Goal: Task Accomplishment & Management: Use online tool/utility

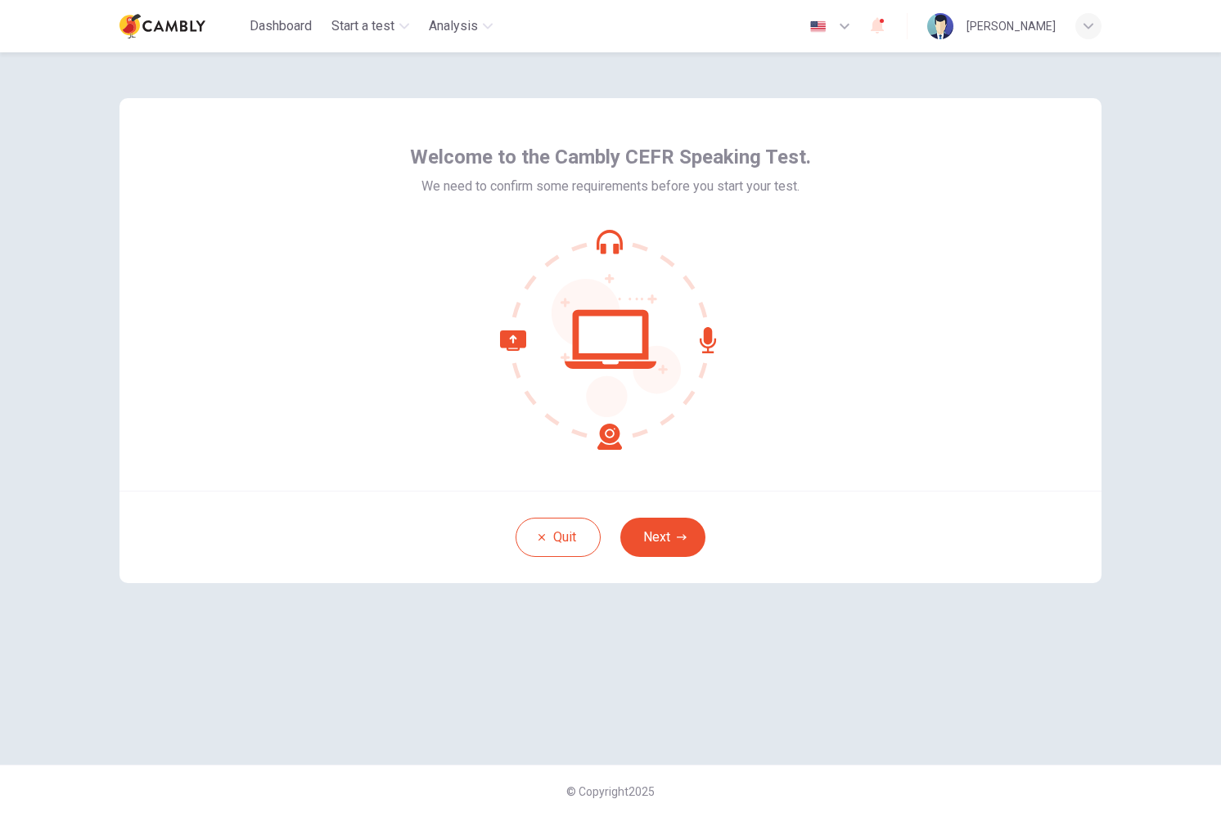
click at [691, 527] on button "Next" at bounding box center [662, 537] width 85 height 39
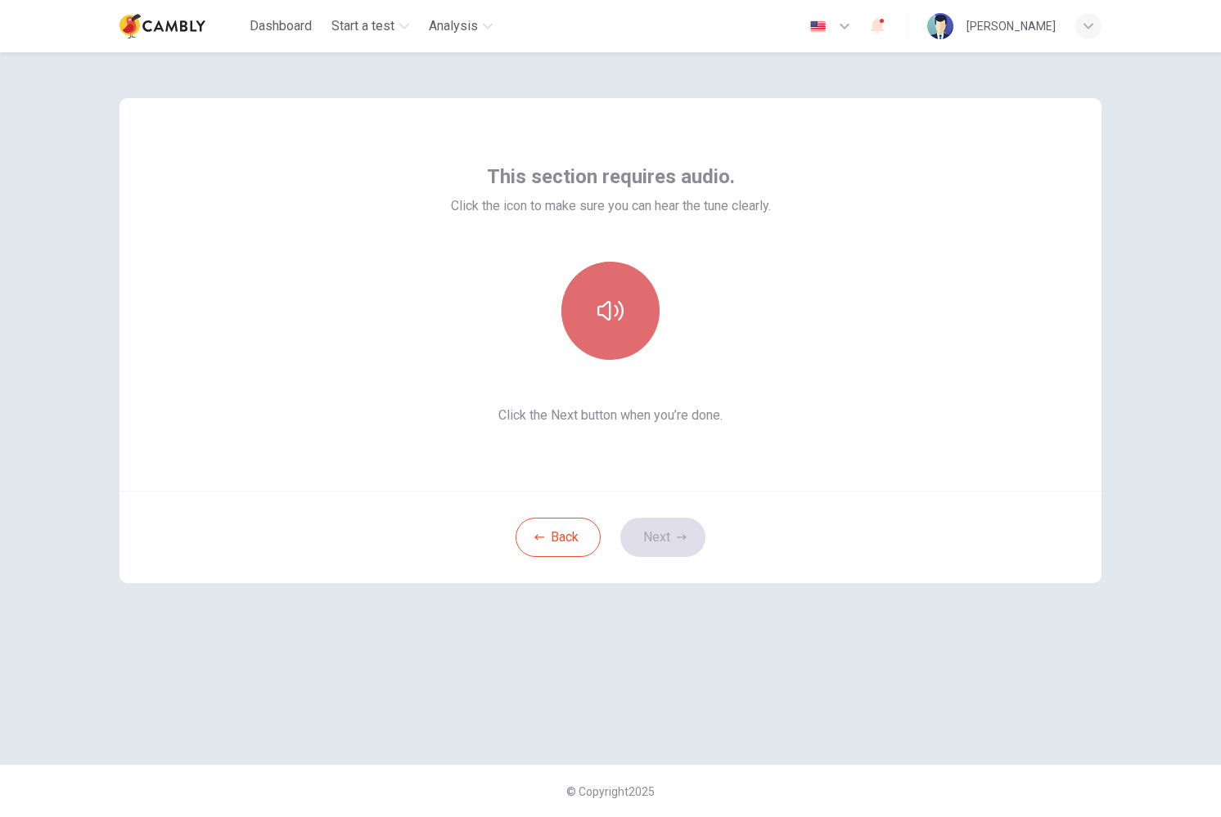
click at [611, 329] on button "button" at bounding box center [610, 311] width 98 height 98
click at [656, 533] on button "Next" at bounding box center [662, 537] width 85 height 39
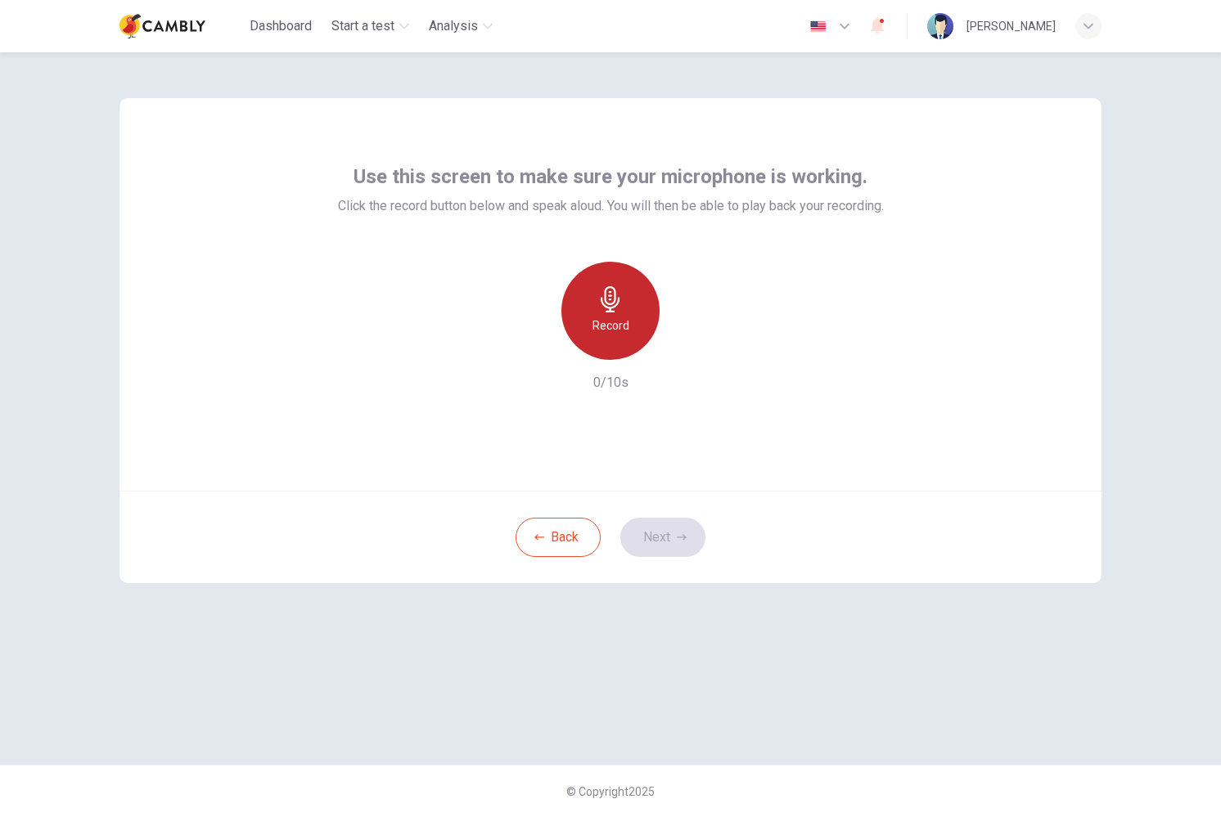
click at [599, 319] on h6 "Record" at bounding box center [610, 326] width 37 height 20
click at [660, 544] on button "Next" at bounding box center [662, 537] width 85 height 39
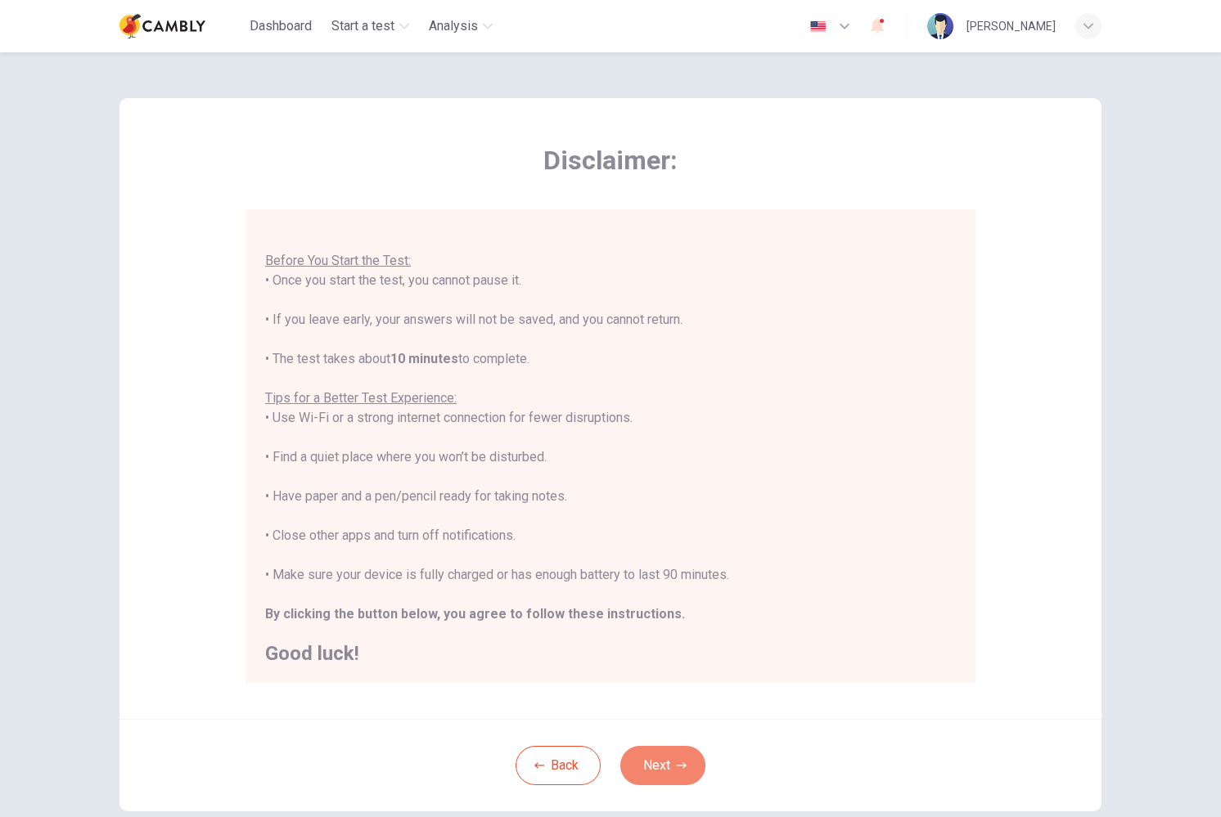
click at [661, 766] on button "Next" at bounding box center [662, 765] width 85 height 39
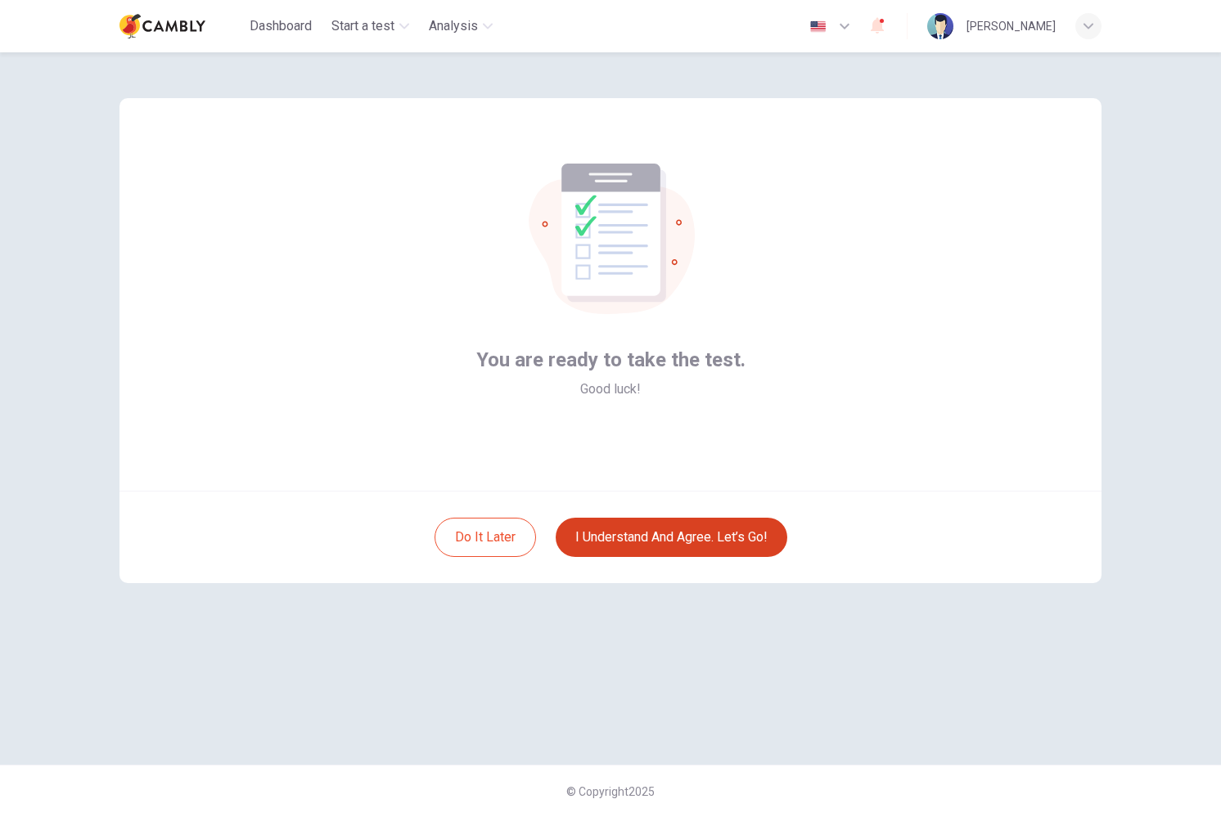
click at [663, 541] on button "I understand and agree. Let’s go!" at bounding box center [671, 537] width 232 height 39
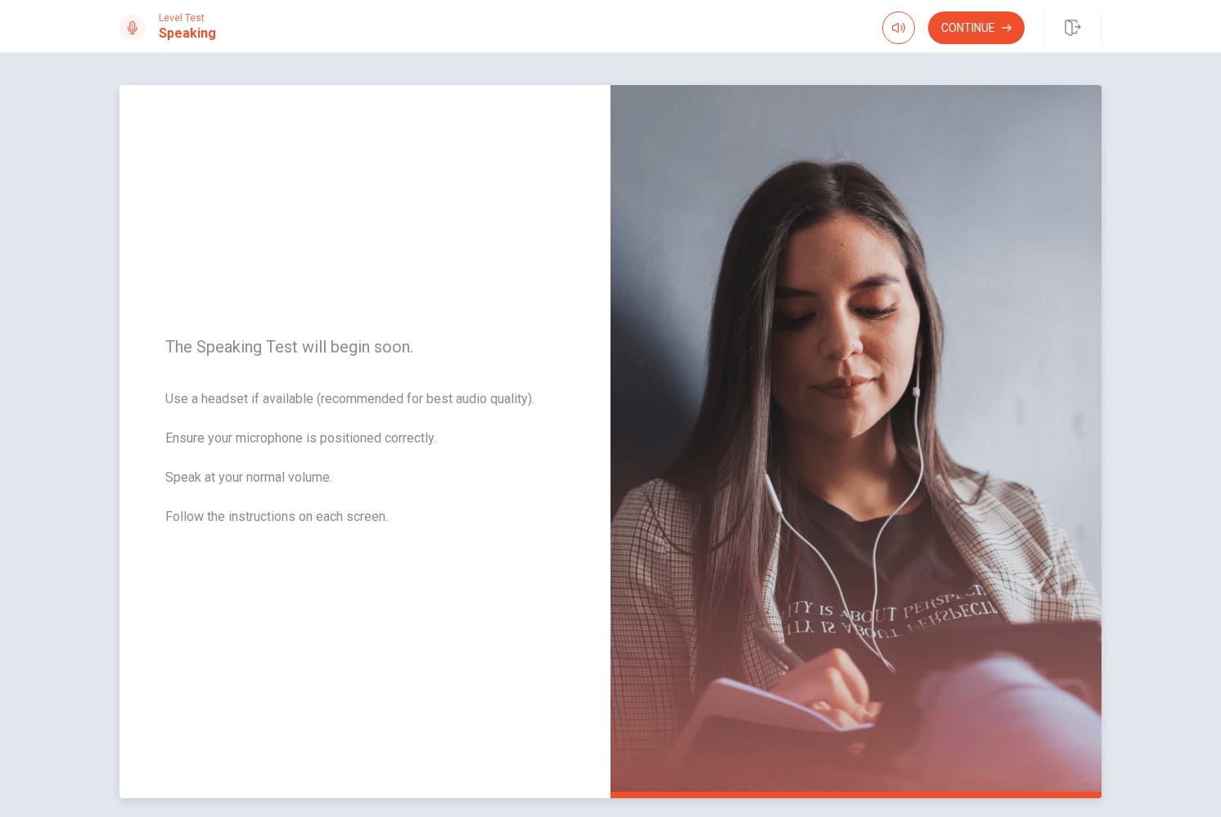
scroll to position [3, 0]
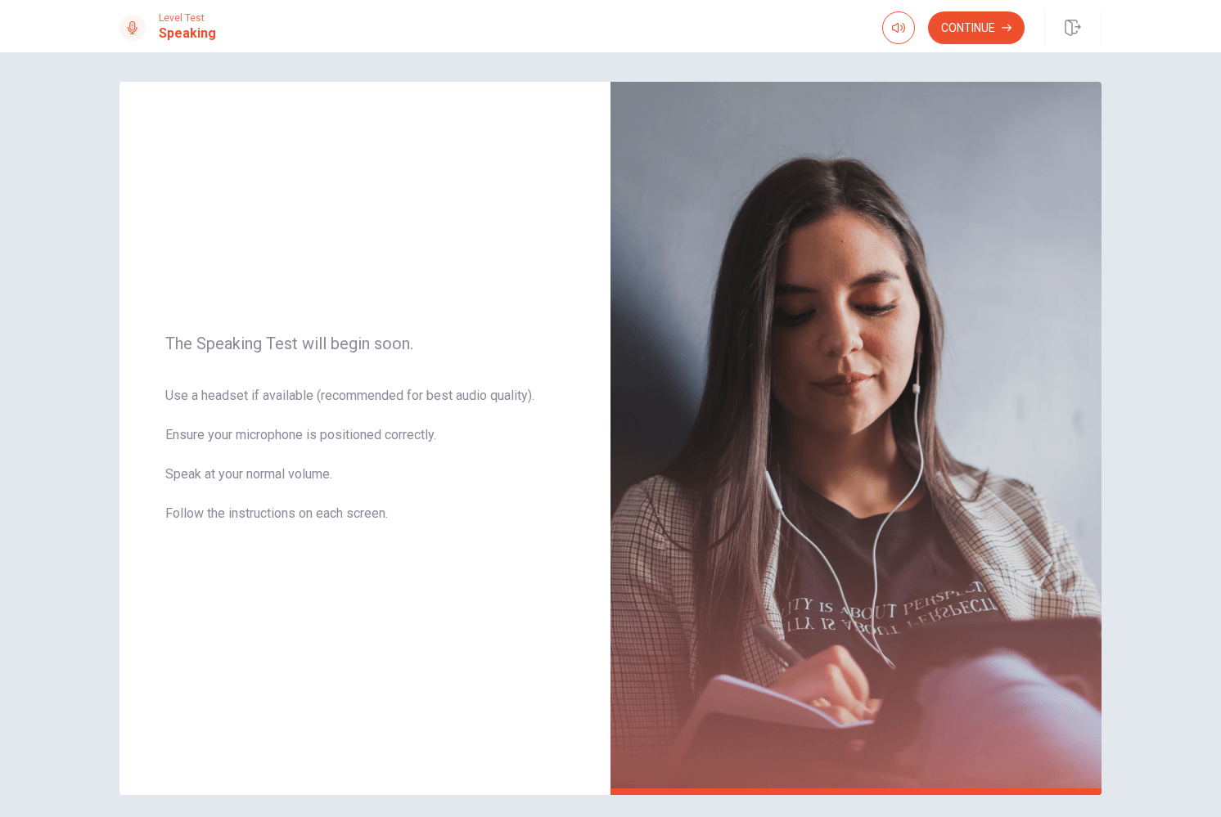
click at [980, 37] on button "Continue" at bounding box center [976, 27] width 97 height 33
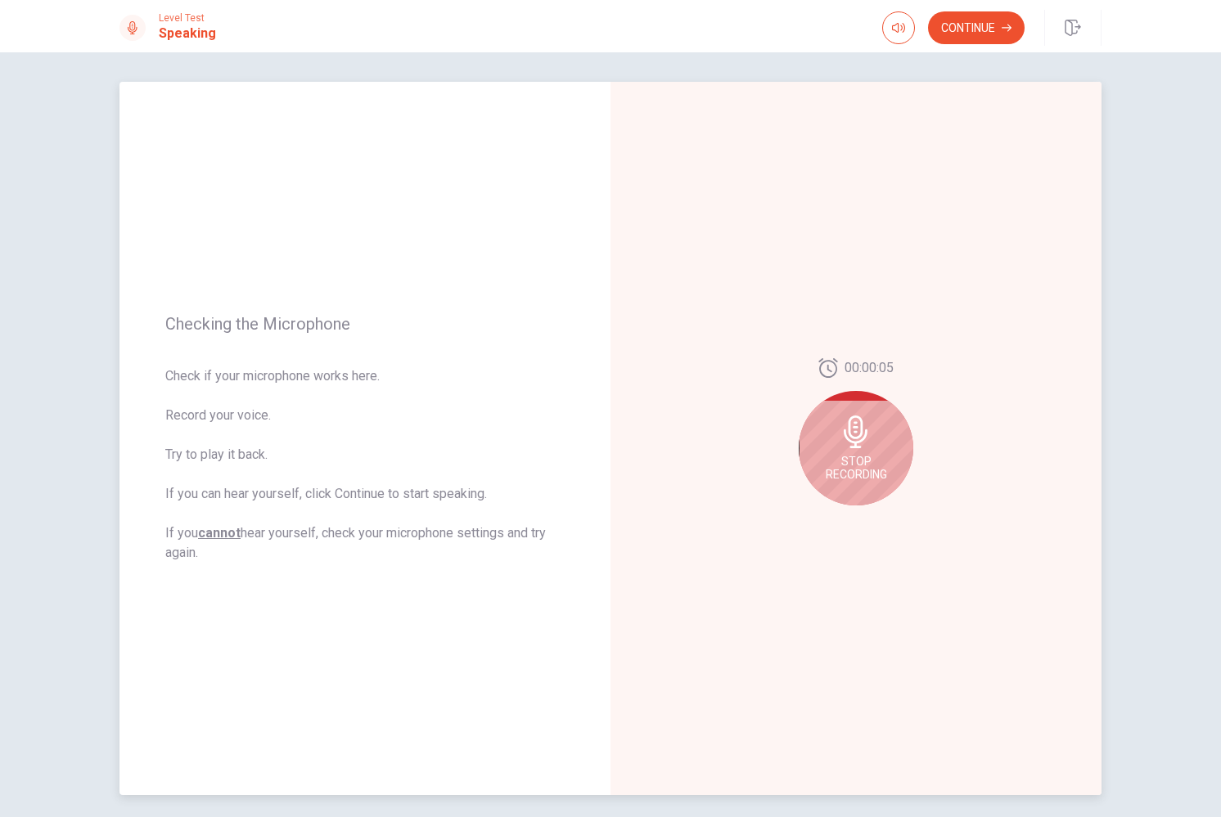
click at [864, 479] on span "Stop Recording" at bounding box center [855, 468] width 61 height 26
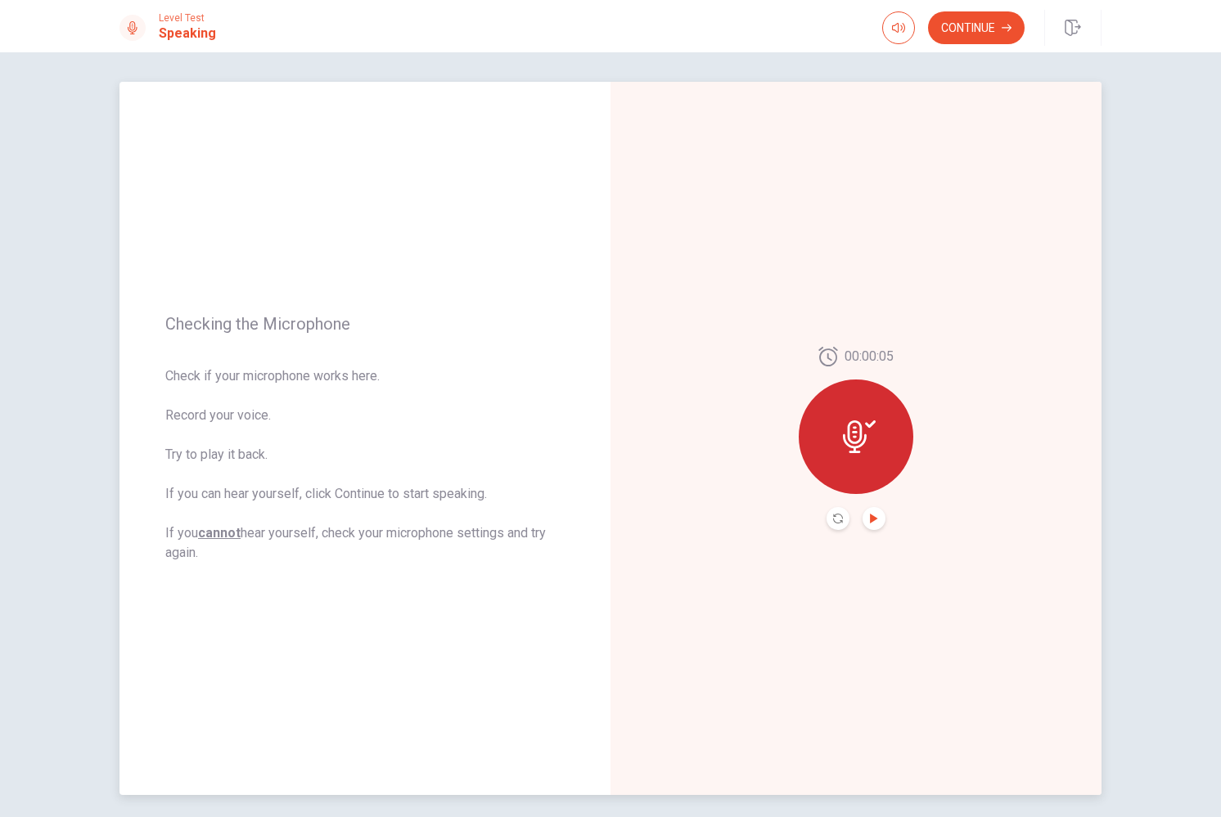
click at [875, 516] on icon "Play Audio" at bounding box center [874, 519] width 10 height 10
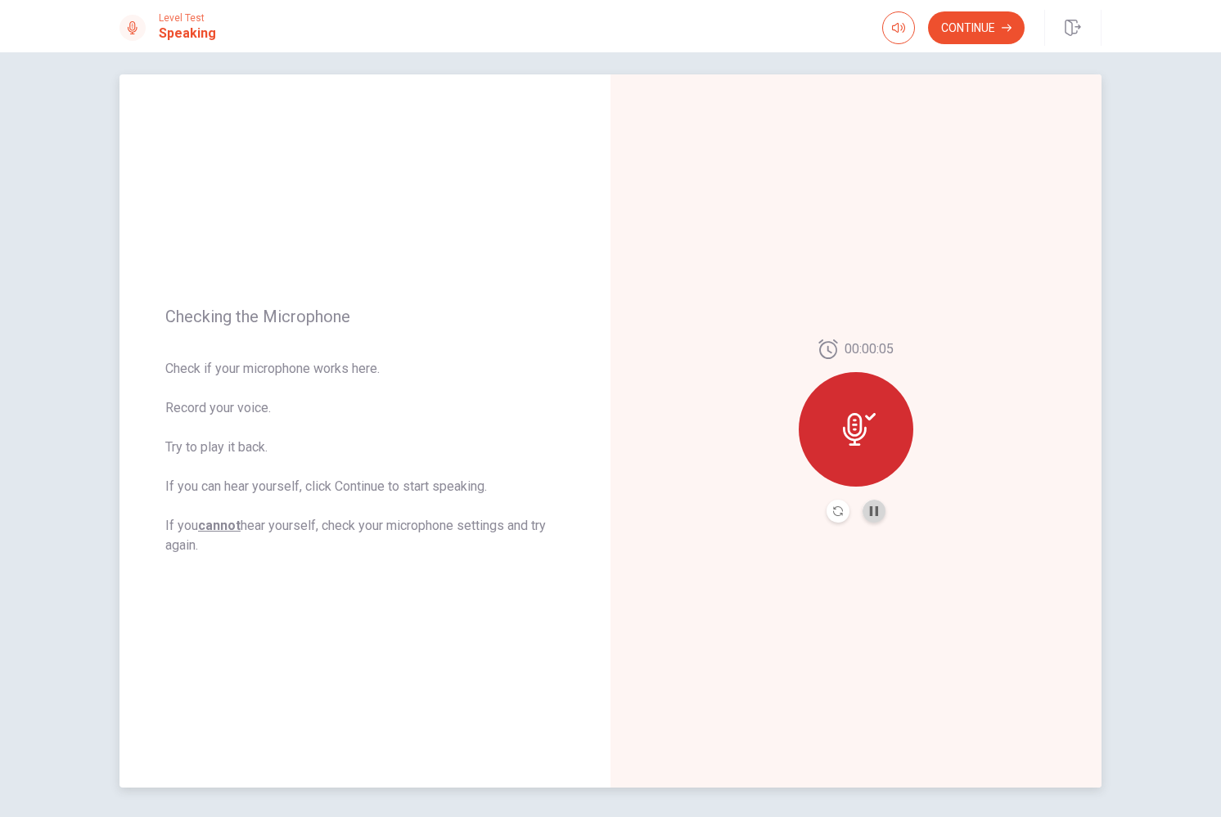
click at [875, 521] on button "Pause Audio" at bounding box center [873, 511] width 23 height 23
click at [963, 39] on button "Continue" at bounding box center [976, 27] width 97 height 33
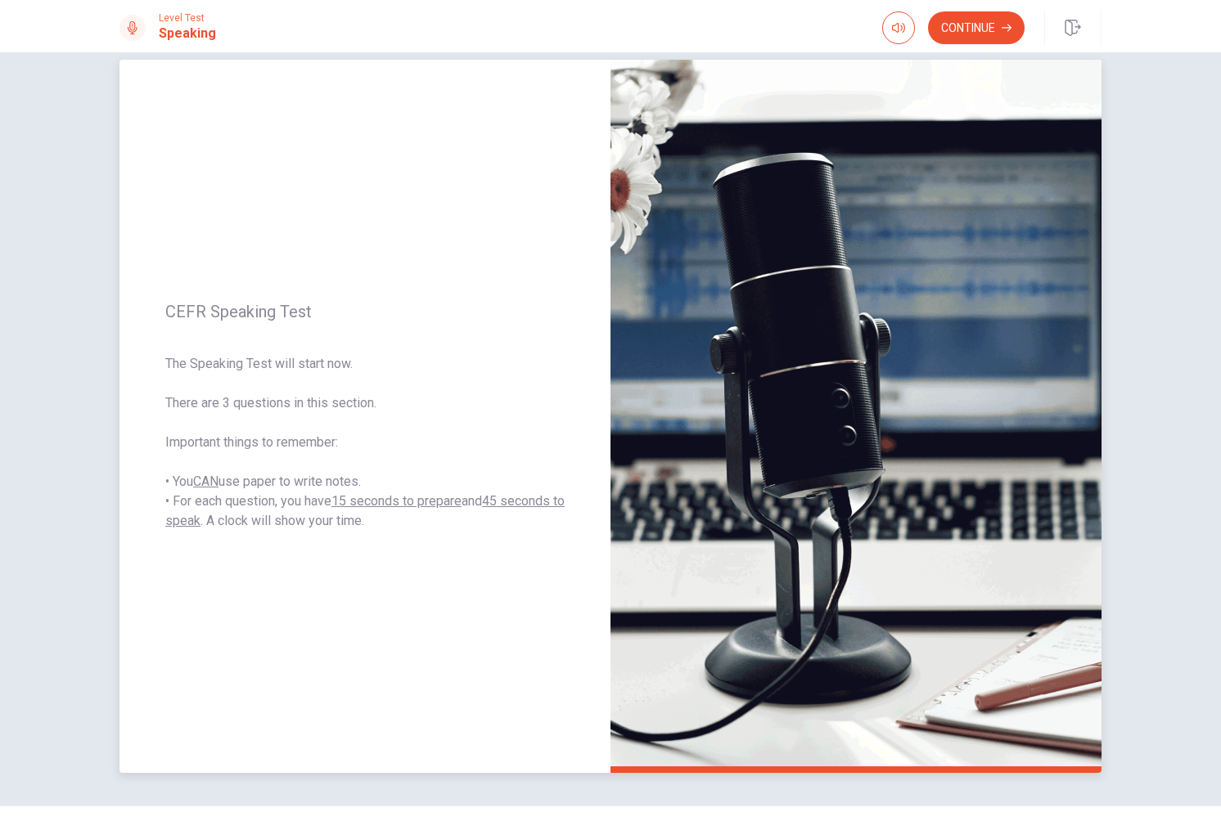
scroll to position [29, 0]
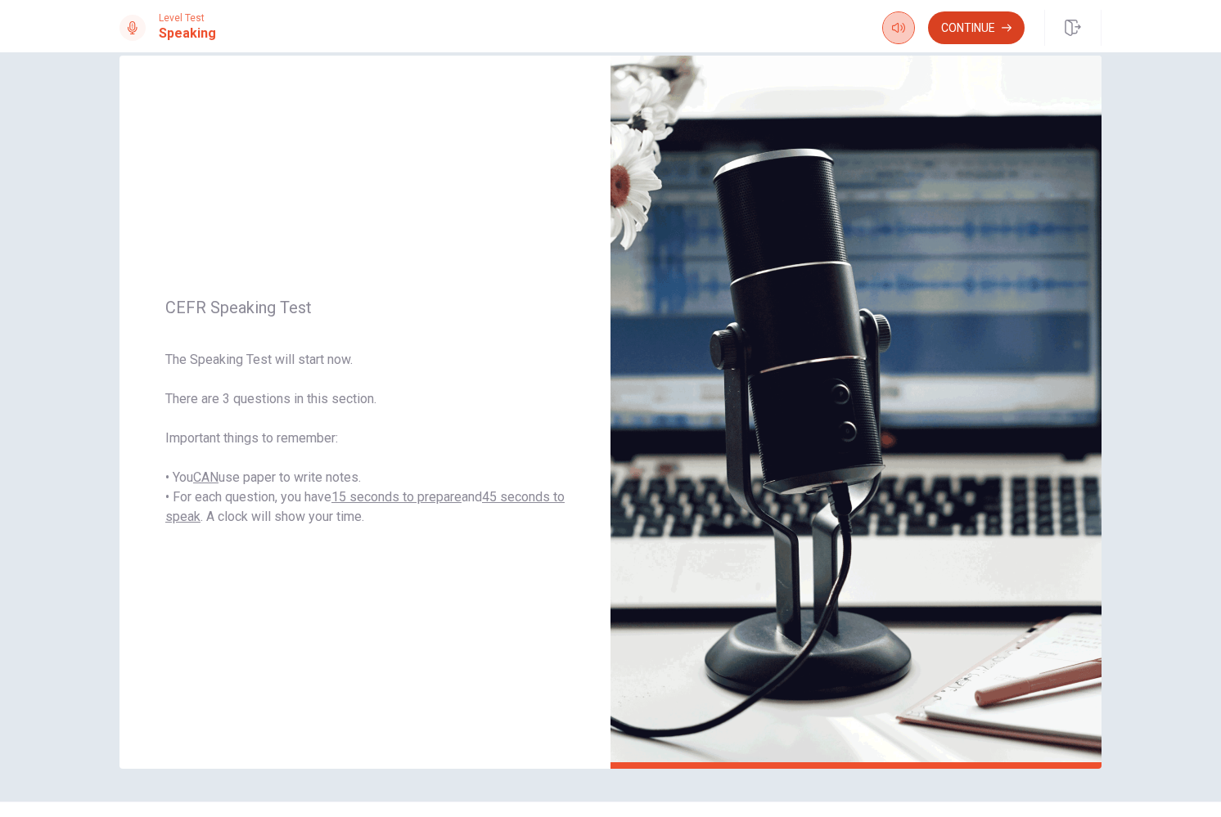
click at [952, 34] on button "Continue" at bounding box center [976, 27] width 97 height 33
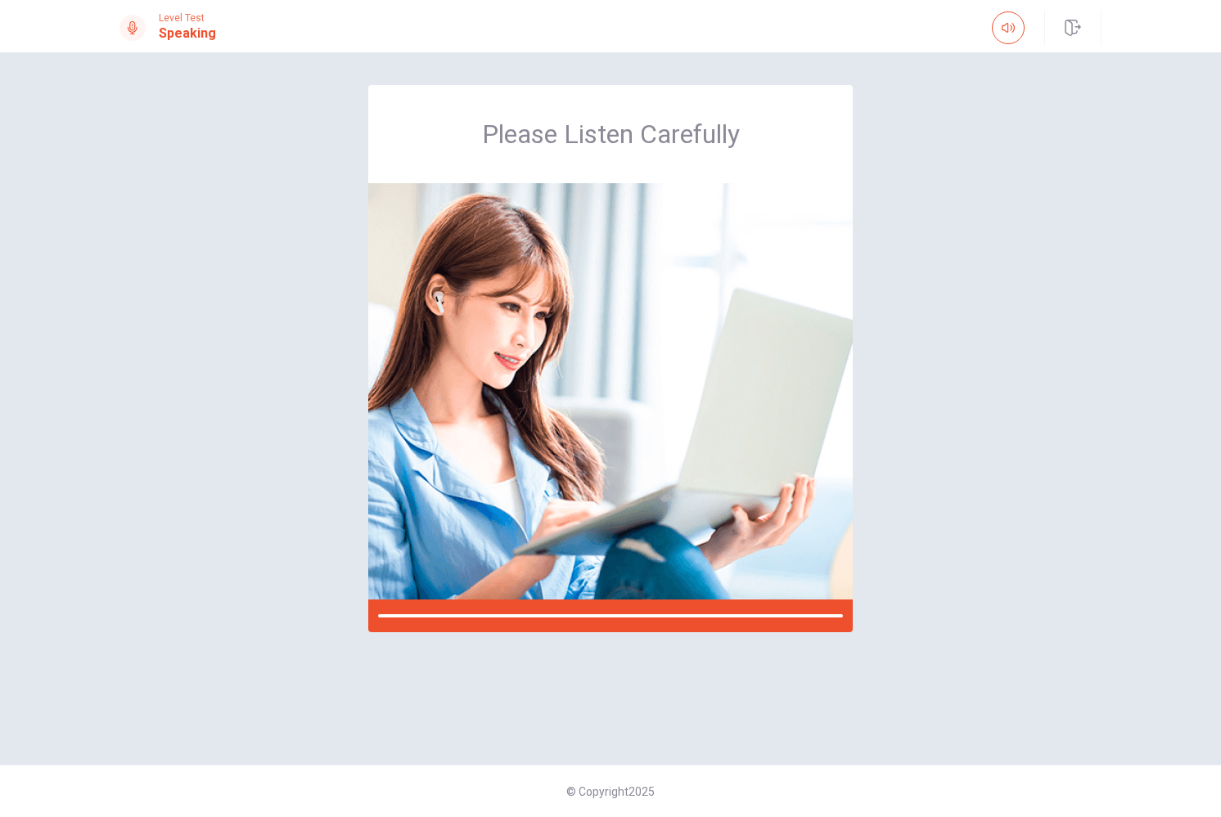
scroll to position [0, 0]
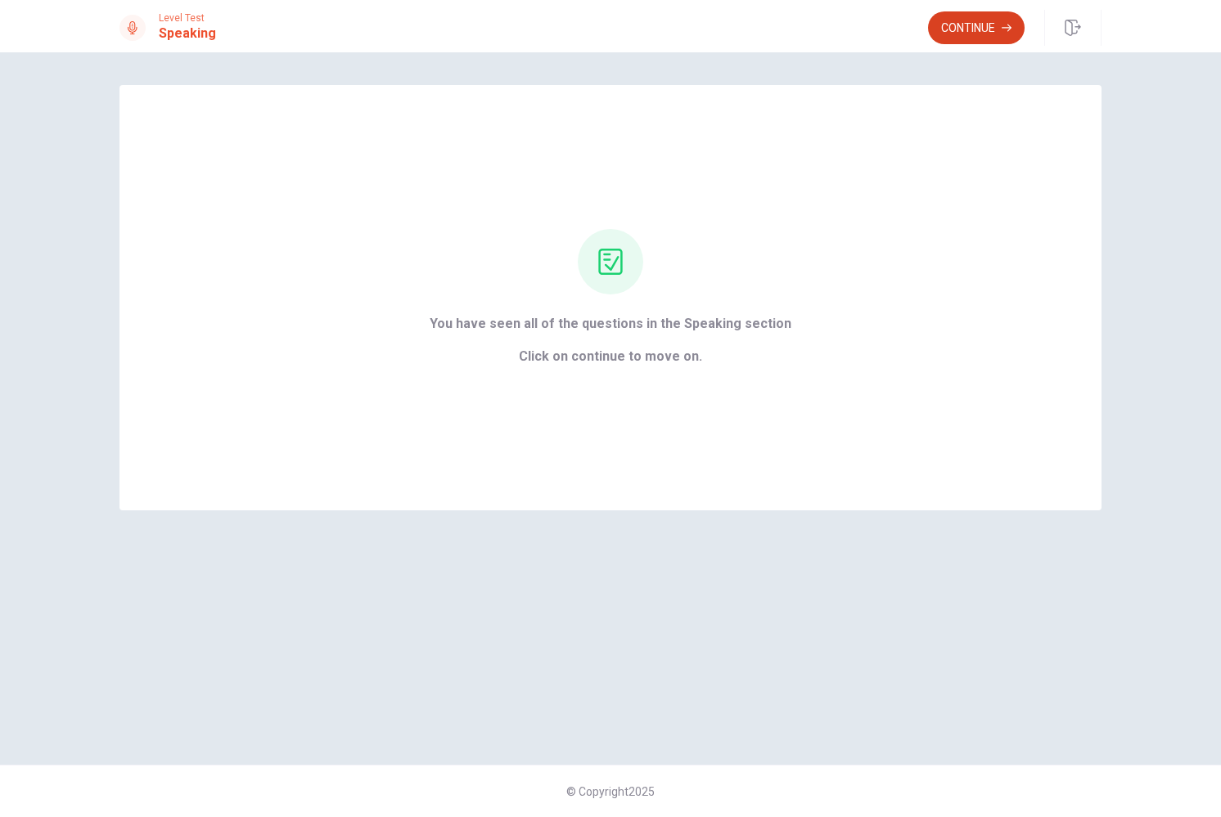
click at [994, 26] on button "Continue" at bounding box center [976, 27] width 97 height 33
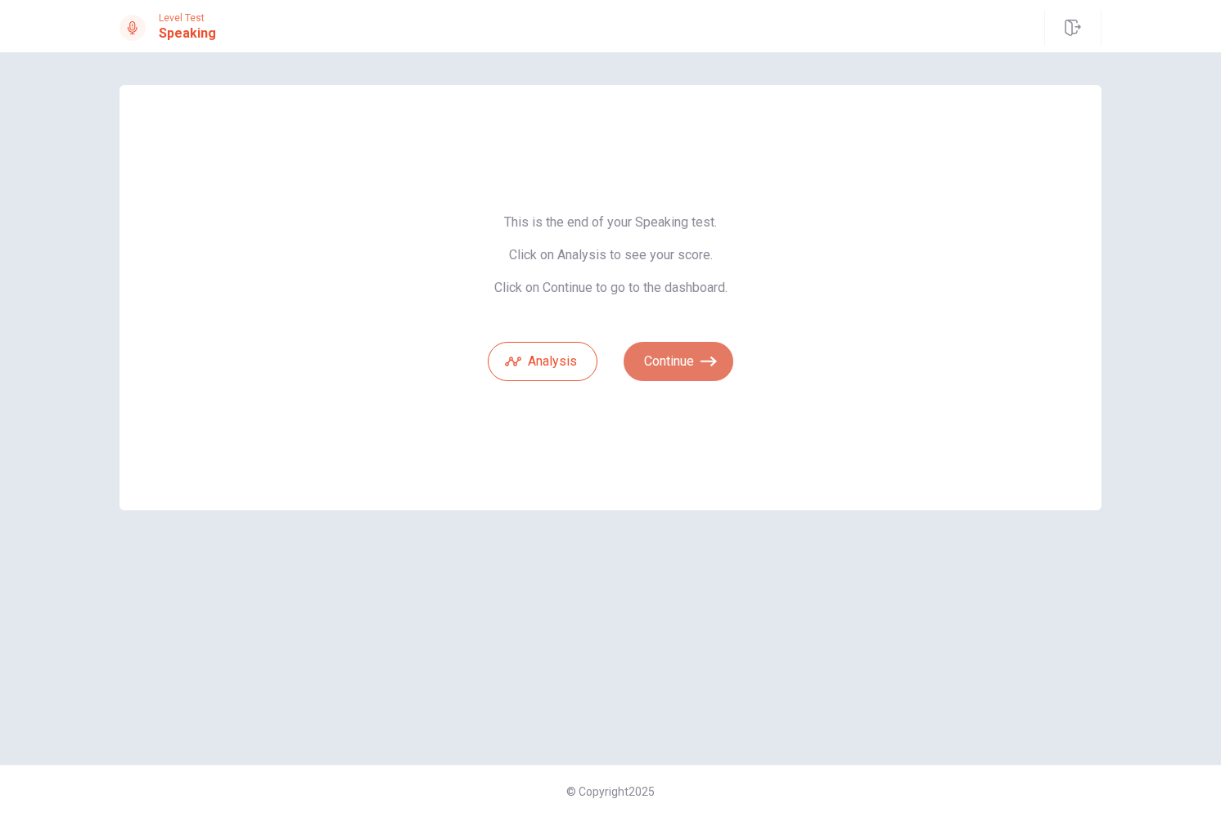
click at [680, 367] on button "Continue" at bounding box center [678, 361] width 110 height 39
